Goal: Transaction & Acquisition: Purchase product/service

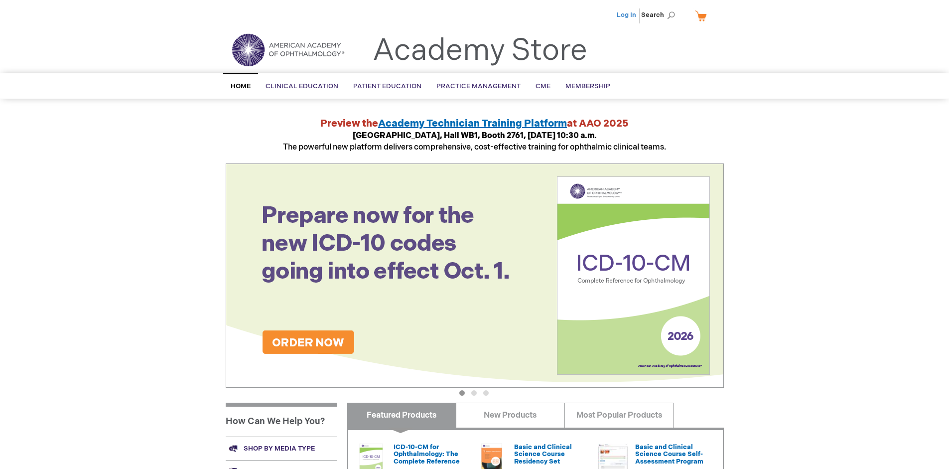
click at [627, 15] on link "Log In" at bounding box center [626, 15] width 19 height 8
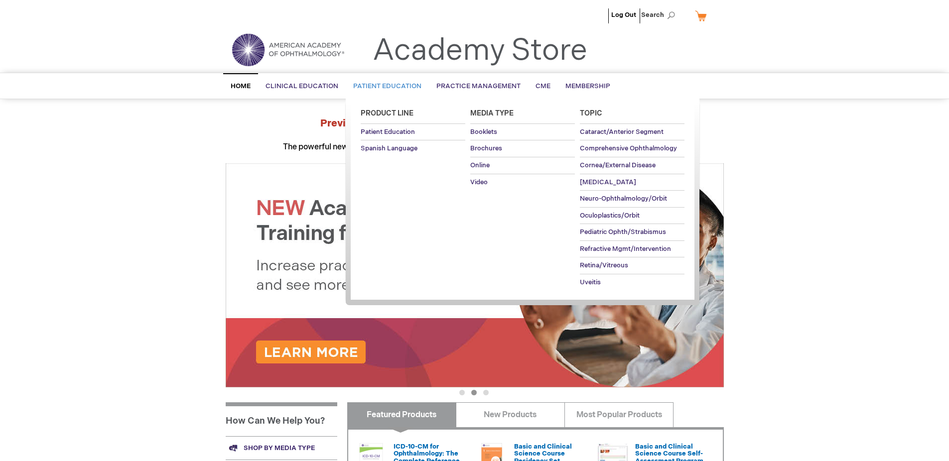
click at [385, 86] on span "Patient Education" at bounding box center [387, 86] width 68 height 8
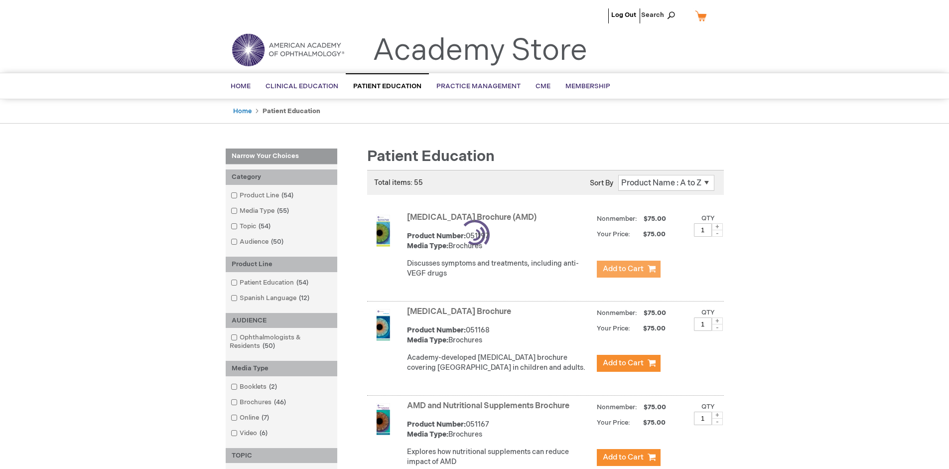
click at [628, 270] on span "Add to Cart" at bounding box center [623, 268] width 41 height 9
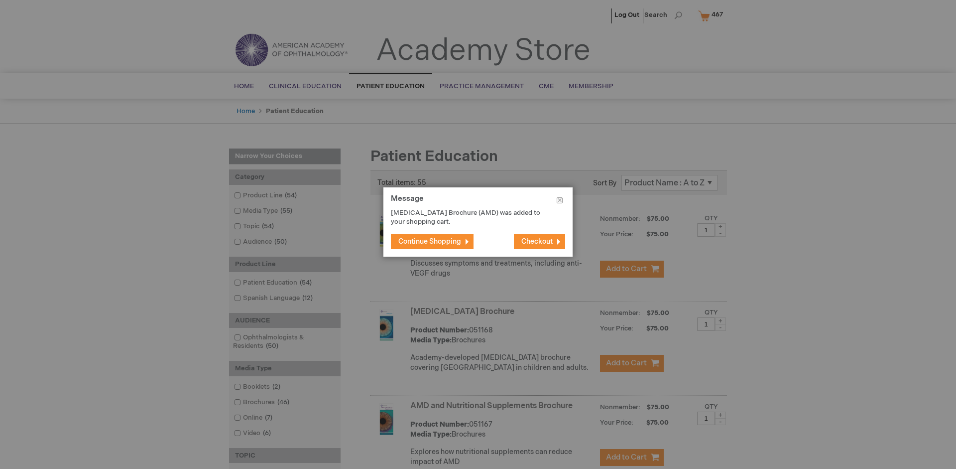
click at [430, 241] on span "Continue Shopping" at bounding box center [429, 241] width 63 height 8
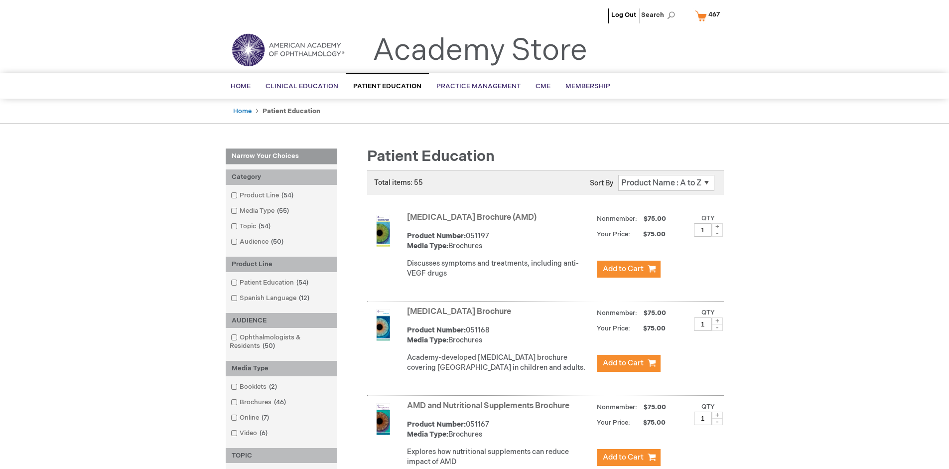
click at [490, 410] on link "AMD and Nutritional Supplements Brochure" at bounding box center [488, 405] width 162 height 9
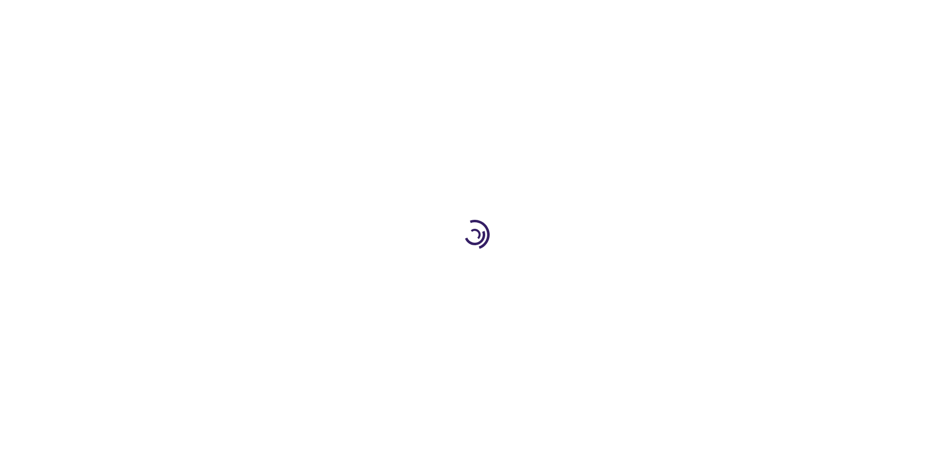
type input "1"
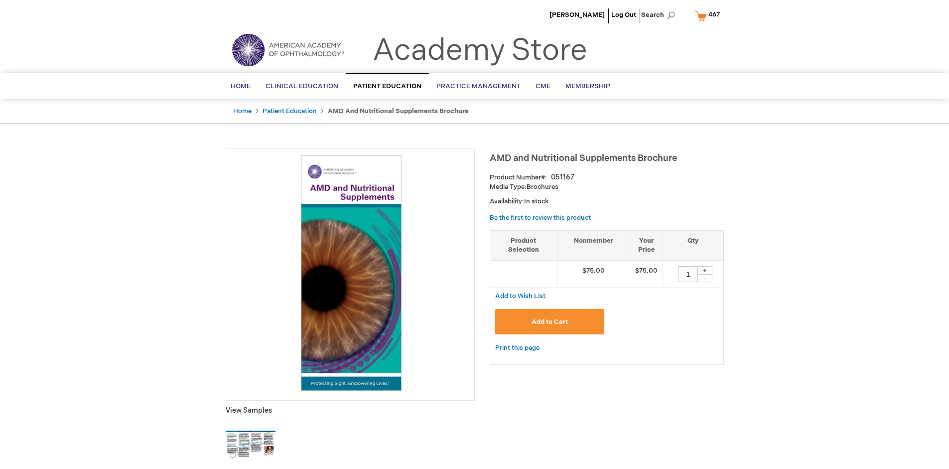
click at [549, 321] on span "Add to Cart" at bounding box center [549, 322] width 36 height 8
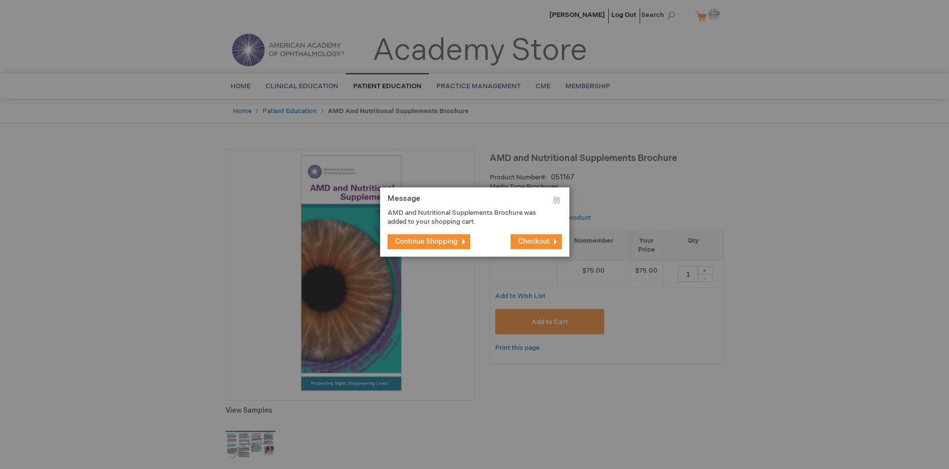
click at [430, 241] on span "Continue Shopping" at bounding box center [426, 241] width 63 height 8
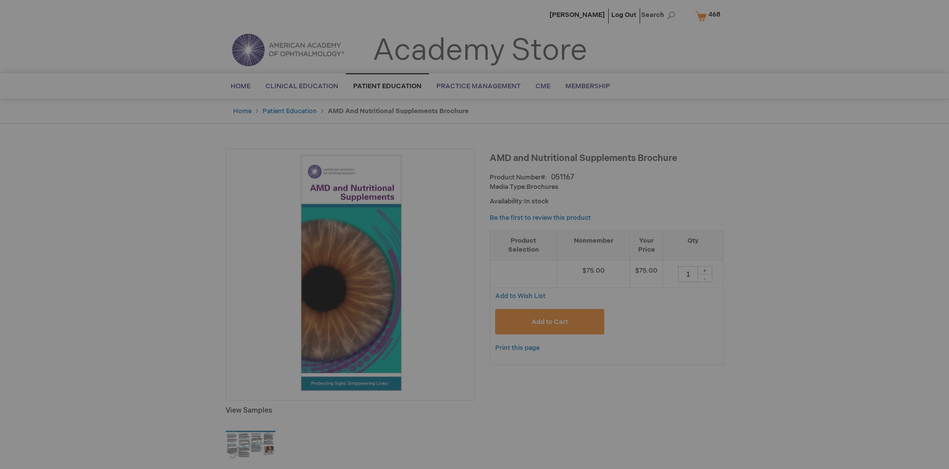
click at [713, 15] on span "468" at bounding box center [714, 14] width 12 height 8
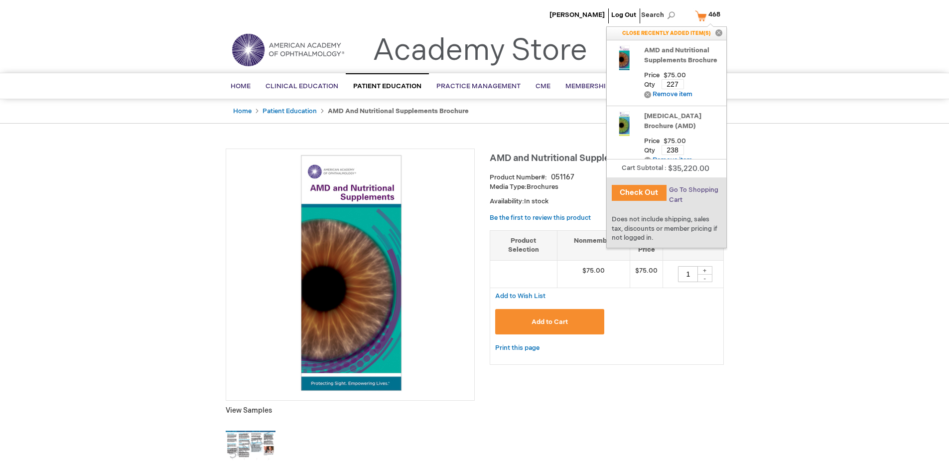
click at [693, 190] on span "Go To Shopping Cart" at bounding box center [693, 195] width 49 height 18
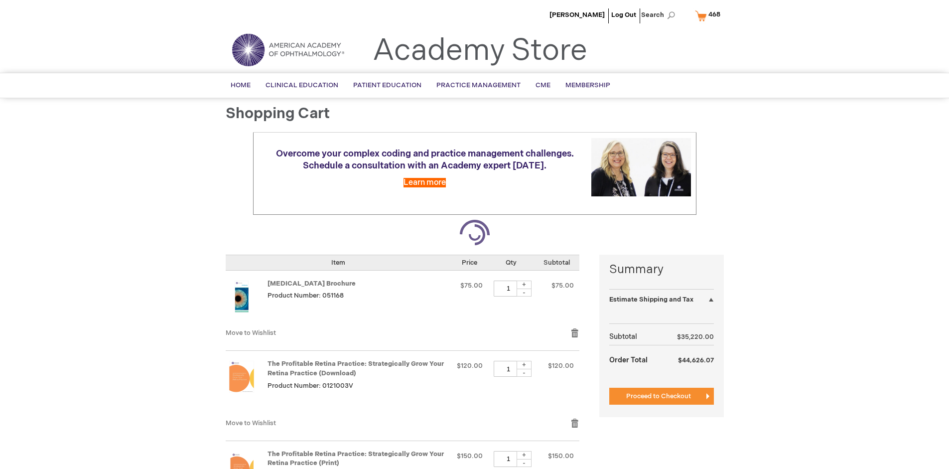
select select "US"
select select "41"
